Goal: Transaction & Acquisition: Purchase product/service

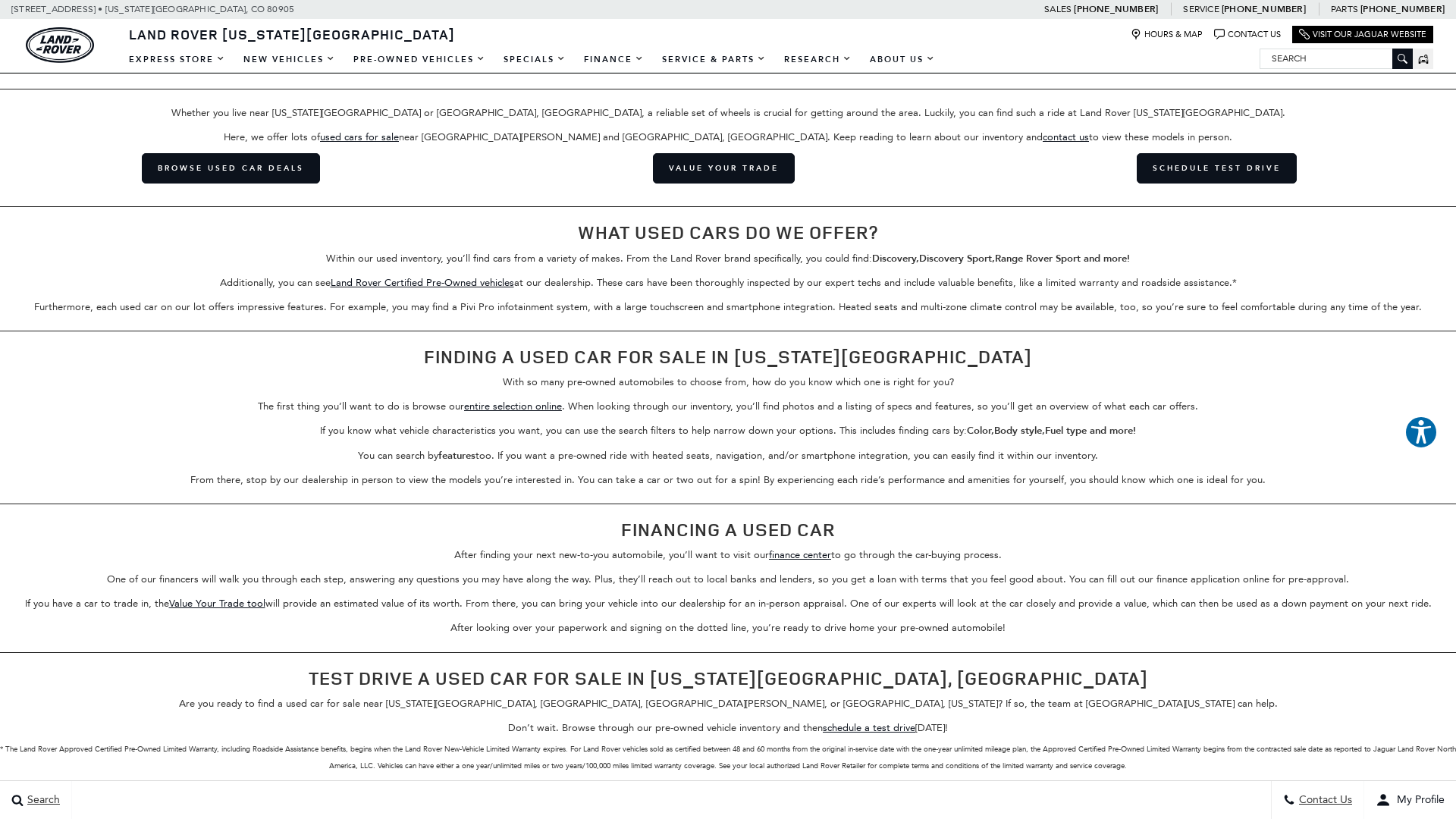
scroll to position [3420, 0]
